Goal: Task Accomplishment & Management: Manage account settings

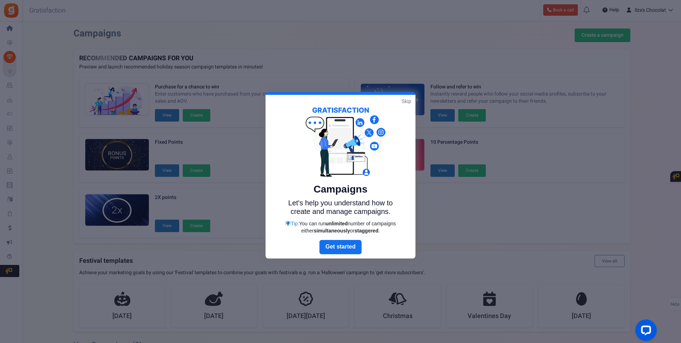
click at [405, 100] on link "Skip" at bounding box center [406, 101] width 10 height 7
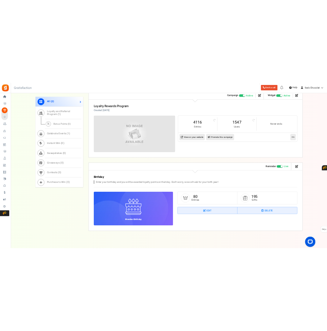
scroll to position [370, 0]
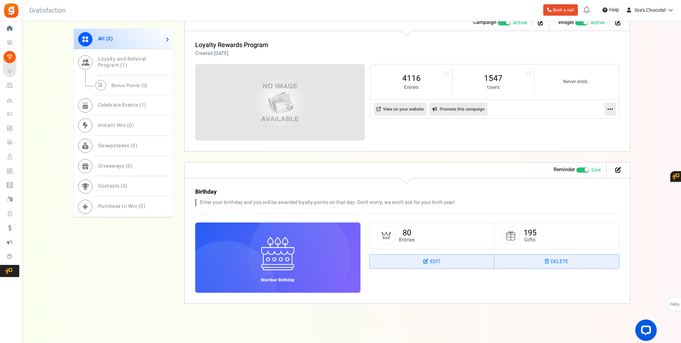
click at [463, 191] on h3 "Birthday" at bounding box center [364, 192] width 339 height 6
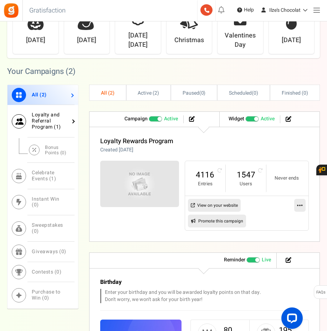
click at [71, 121] on link "Loyalty and Referral Program ( 1 )" at bounding box center [42, 121] width 71 height 32
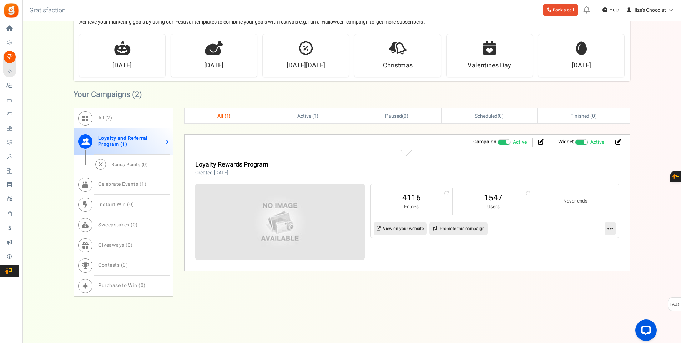
scroll to position [254, 0]
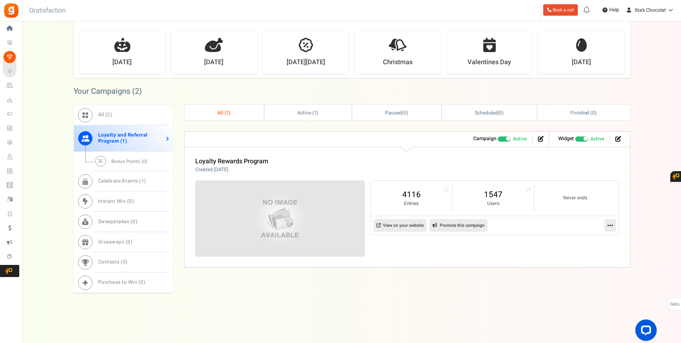
click at [387, 225] on link "View on your website" at bounding box center [400, 225] width 53 height 13
click at [311, 111] on span "Active ( 1 )" at bounding box center [307, 112] width 21 height 7
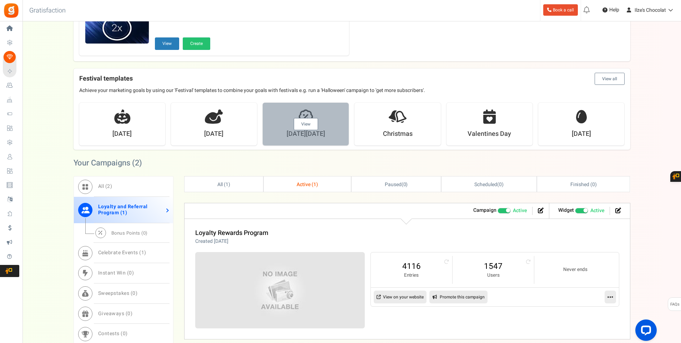
scroll to position [183, 0]
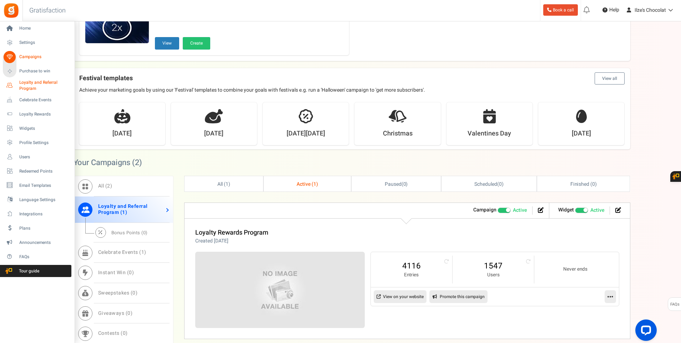
click at [11, 84] on icon at bounding box center [10, 86] width 12 height 12
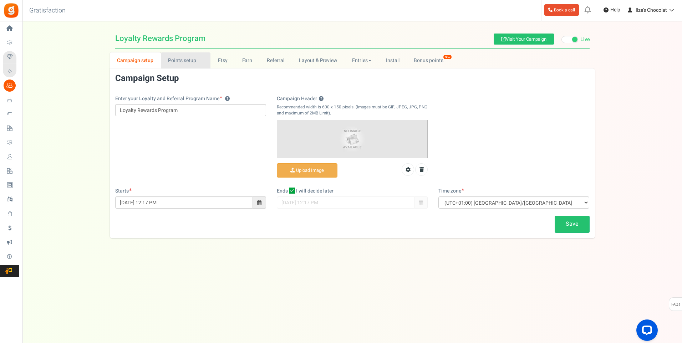
click at [186, 59] on link "Points setup New" at bounding box center [186, 60] width 50 height 16
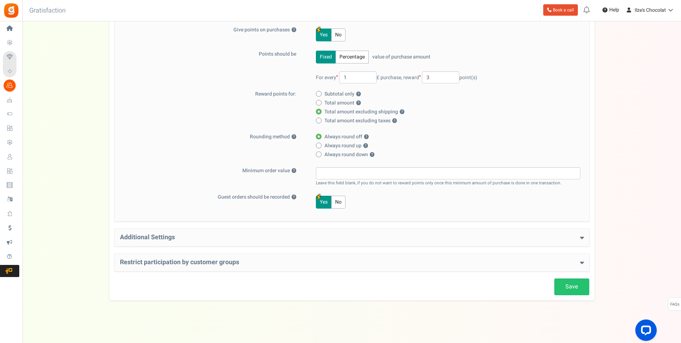
scroll to position [97, 0]
click at [581, 238] on icon at bounding box center [582, 237] width 4 height 6
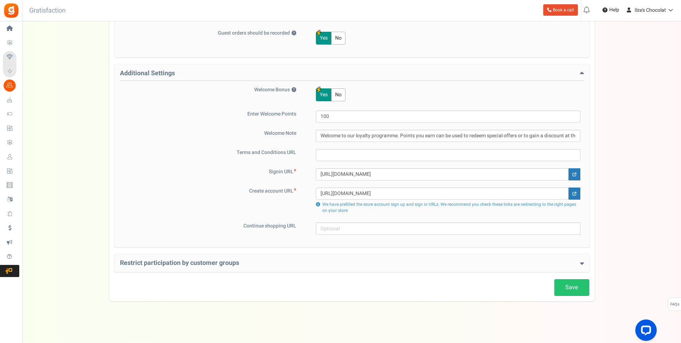
scroll to position [262, 0]
click at [580, 263] on icon at bounding box center [582, 262] width 4 height 6
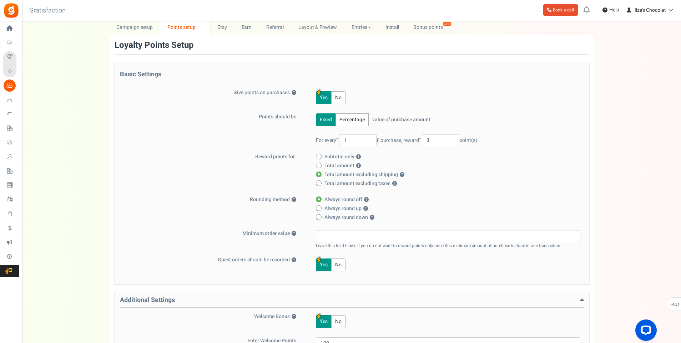
scroll to position [0, 0]
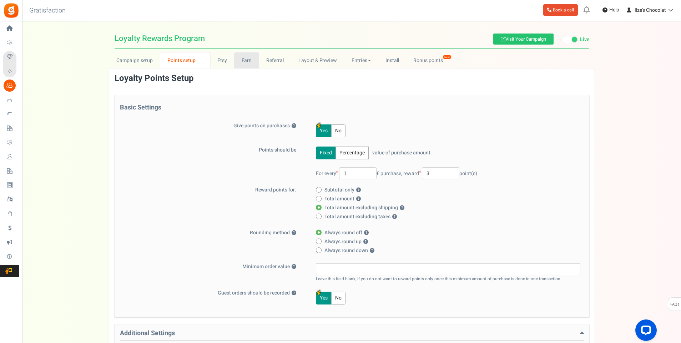
click at [251, 60] on link "Earn" at bounding box center [246, 60] width 25 height 16
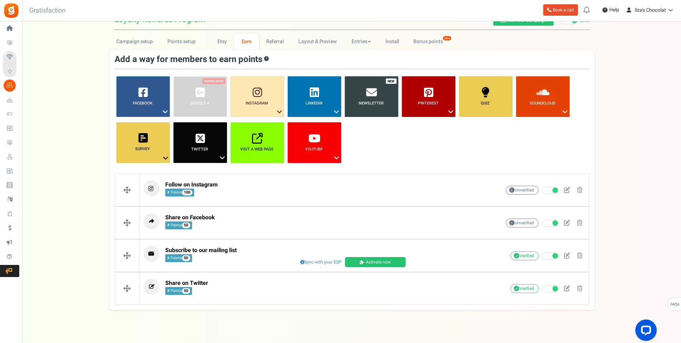
scroll to position [29, 0]
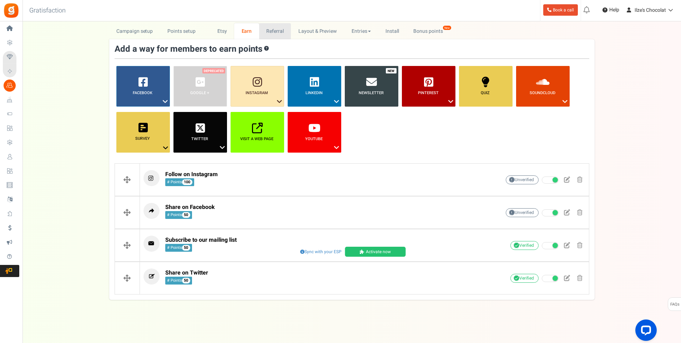
click at [276, 36] on link "Referral" at bounding box center [275, 31] width 32 height 16
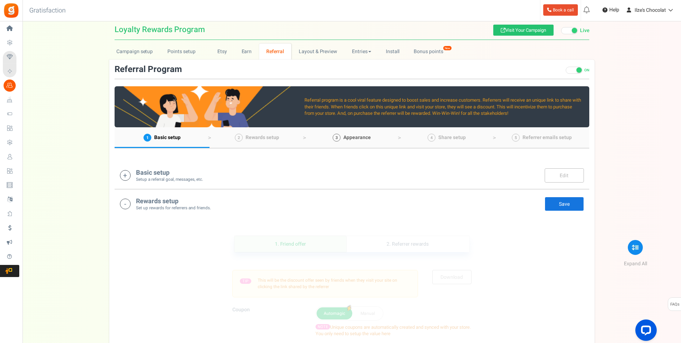
scroll to position [0, 0]
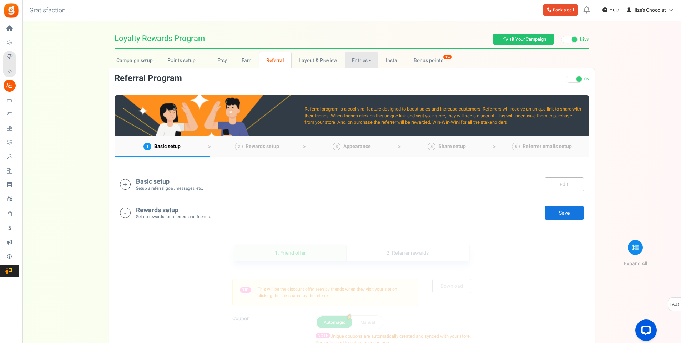
click at [359, 63] on link "Entries" at bounding box center [362, 60] width 34 height 16
click at [426, 62] on link "Bonus points New" at bounding box center [431, 60] width 51 height 16
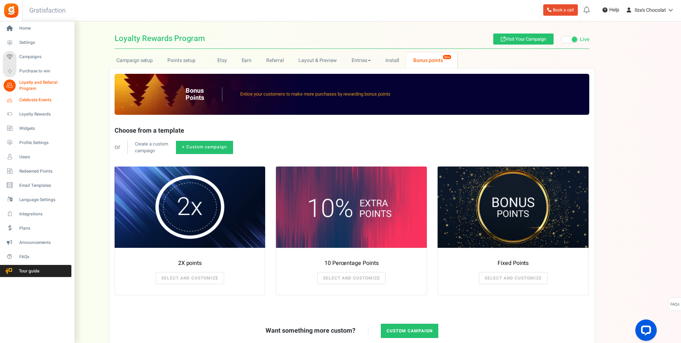
click at [30, 101] on span "Celebrate Events" at bounding box center [44, 100] width 50 height 6
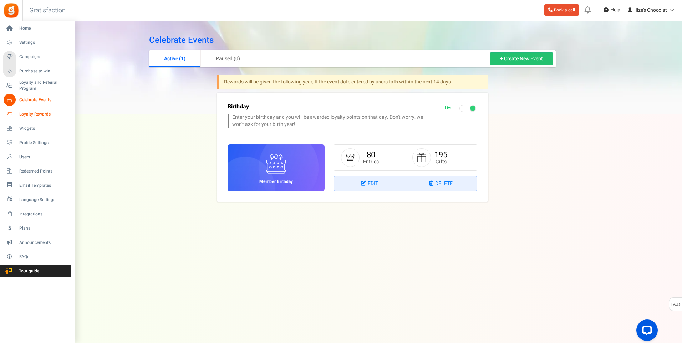
click at [35, 113] on span "Loyalty Rewards" at bounding box center [44, 114] width 50 height 6
